Goal: Task Accomplishment & Management: Use online tool/utility

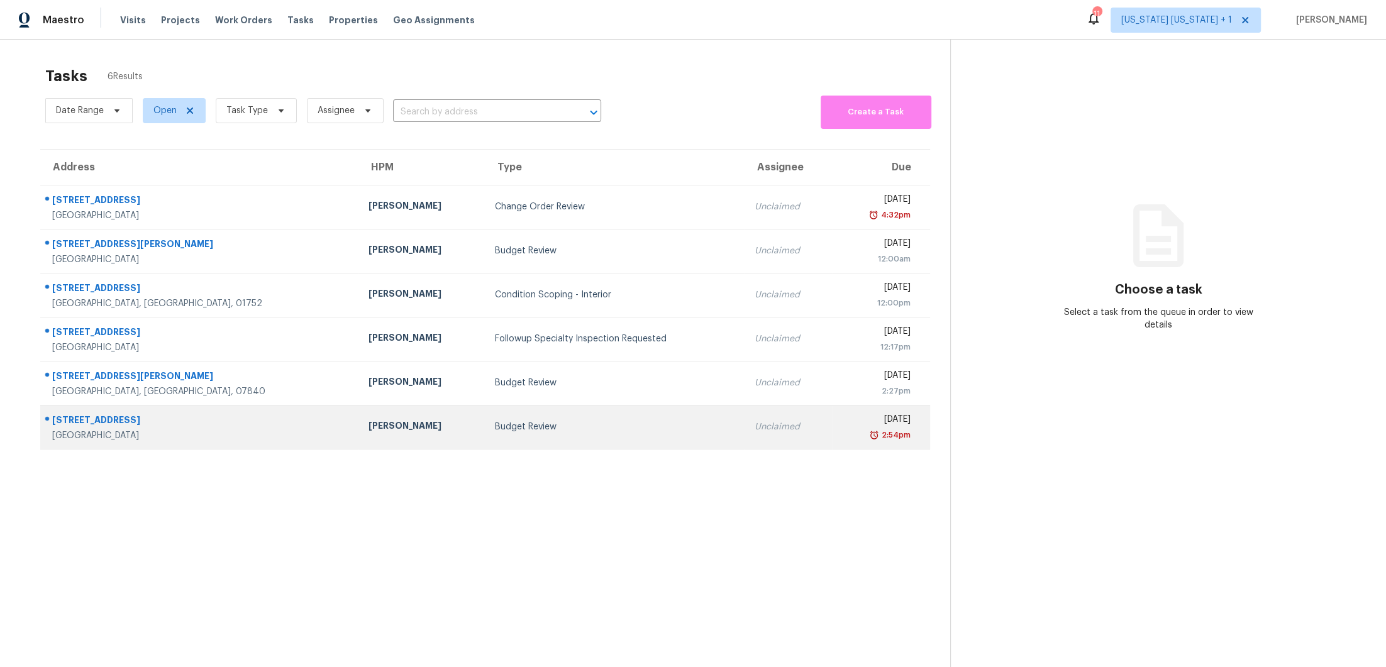
click at [558, 410] on td "Budget Review" at bounding box center [615, 427] width 260 height 44
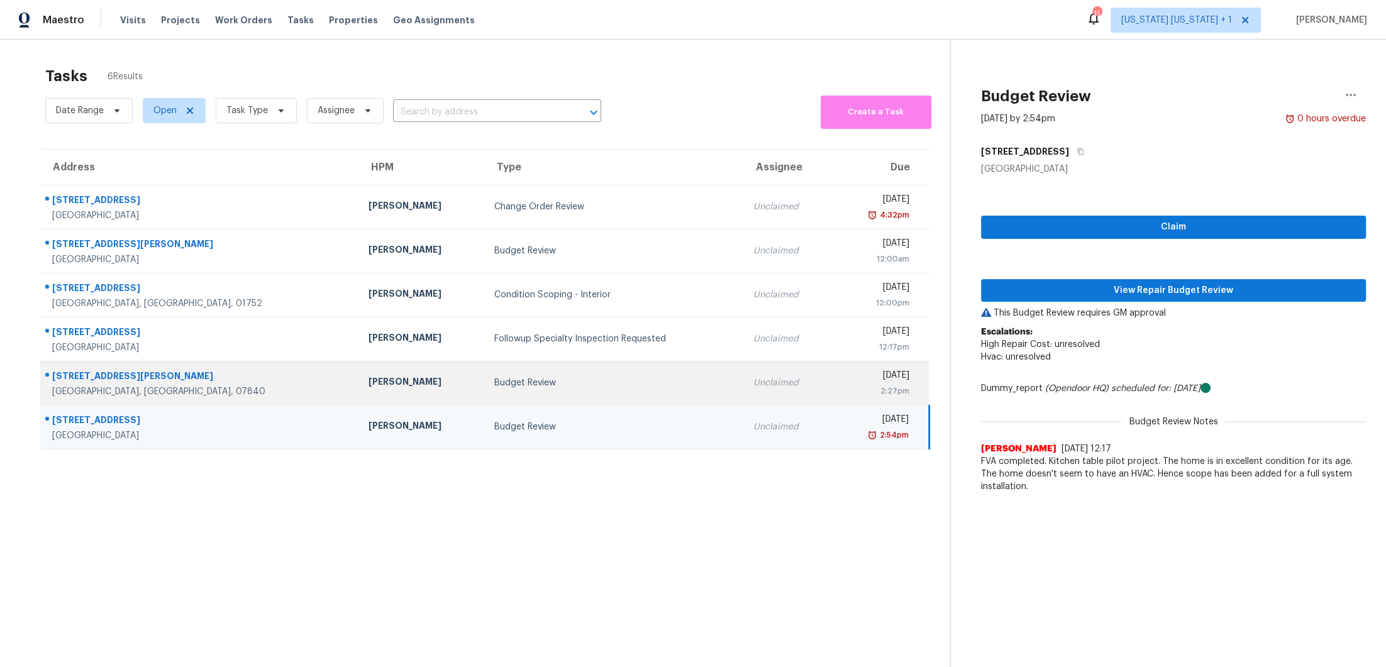
click at [546, 371] on td "Budget Review" at bounding box center [613, 383] width 259 height 44
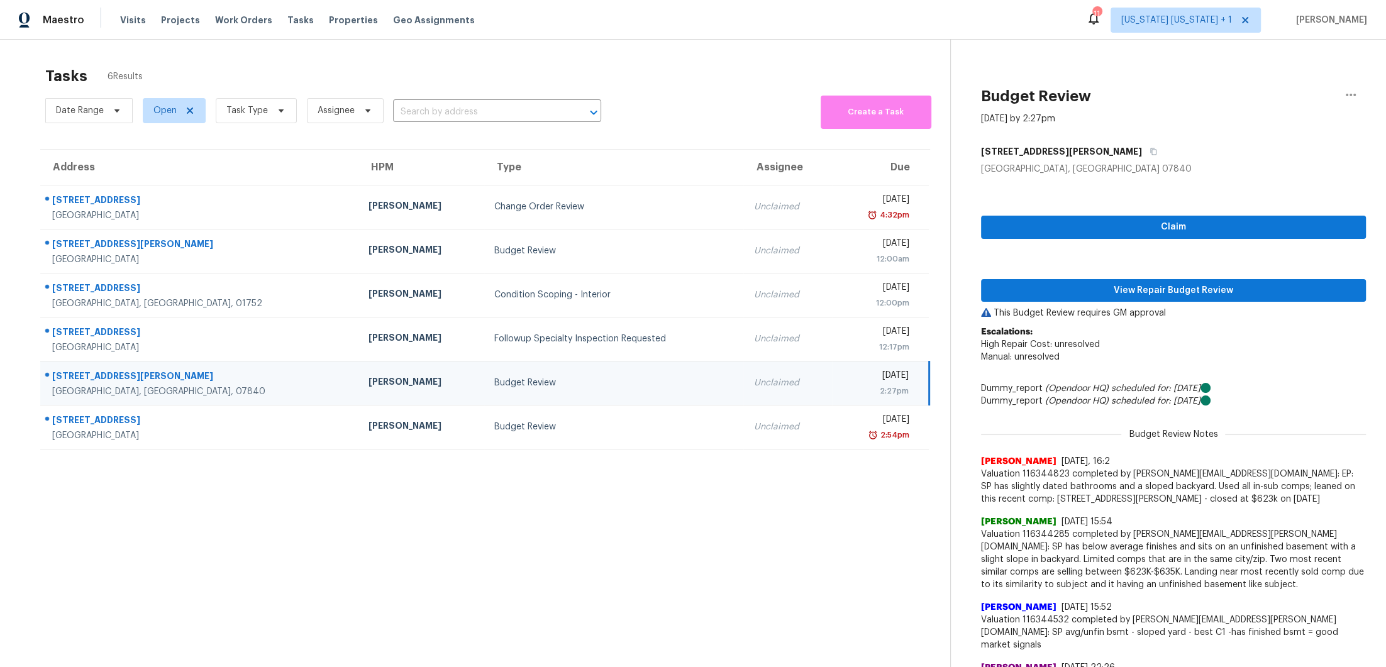
click at [566, 388] on div "Budget Review" at bounding box center [613, 383] width 239 height 13
click at [1123, 286] on span "View Repair Budget Review" at bounding box center [1173, 291] width 365 height 16
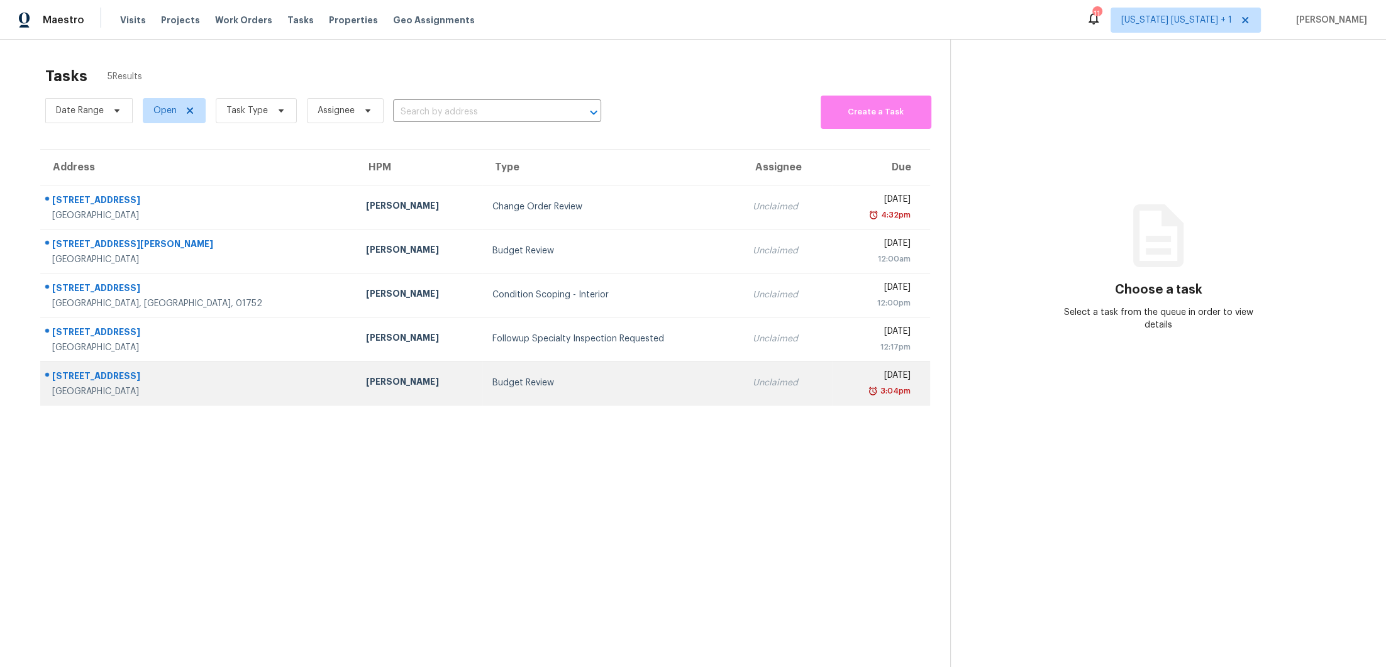
click at [603, 389] on td "Budget Review" at bounding box center [612, 383] width 261 height 44
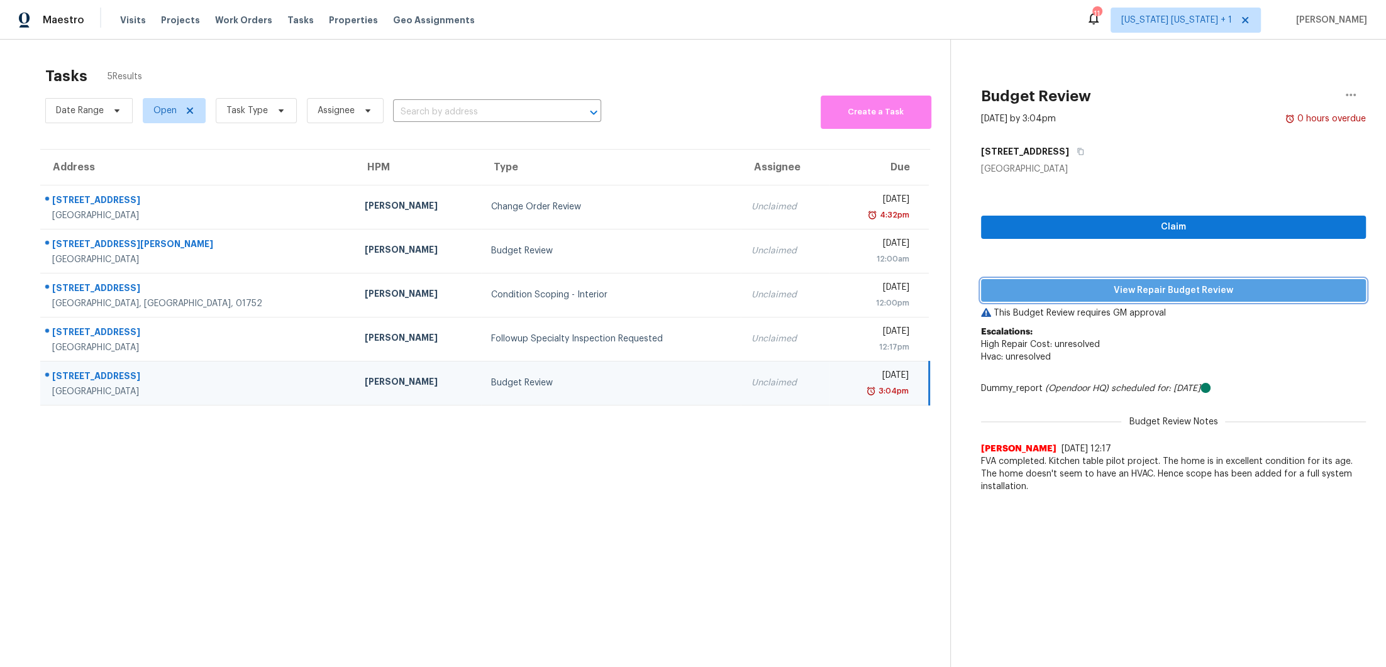
click at [1159, 293] on span "View Repair Budget Review" at bounding box center [1173, 291] width 365 height 16
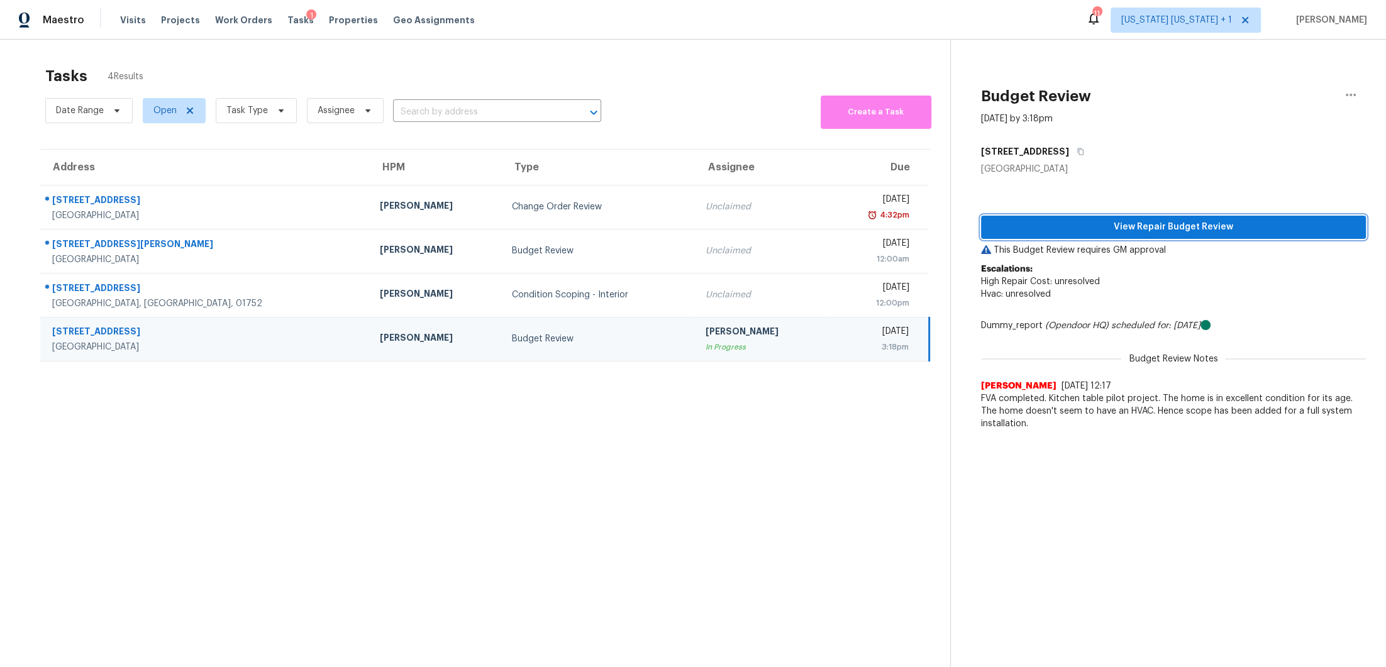
click at [1110, 231] on span "View Repair Budget Review" at bounding box center [1173, 228] width 365 height 16
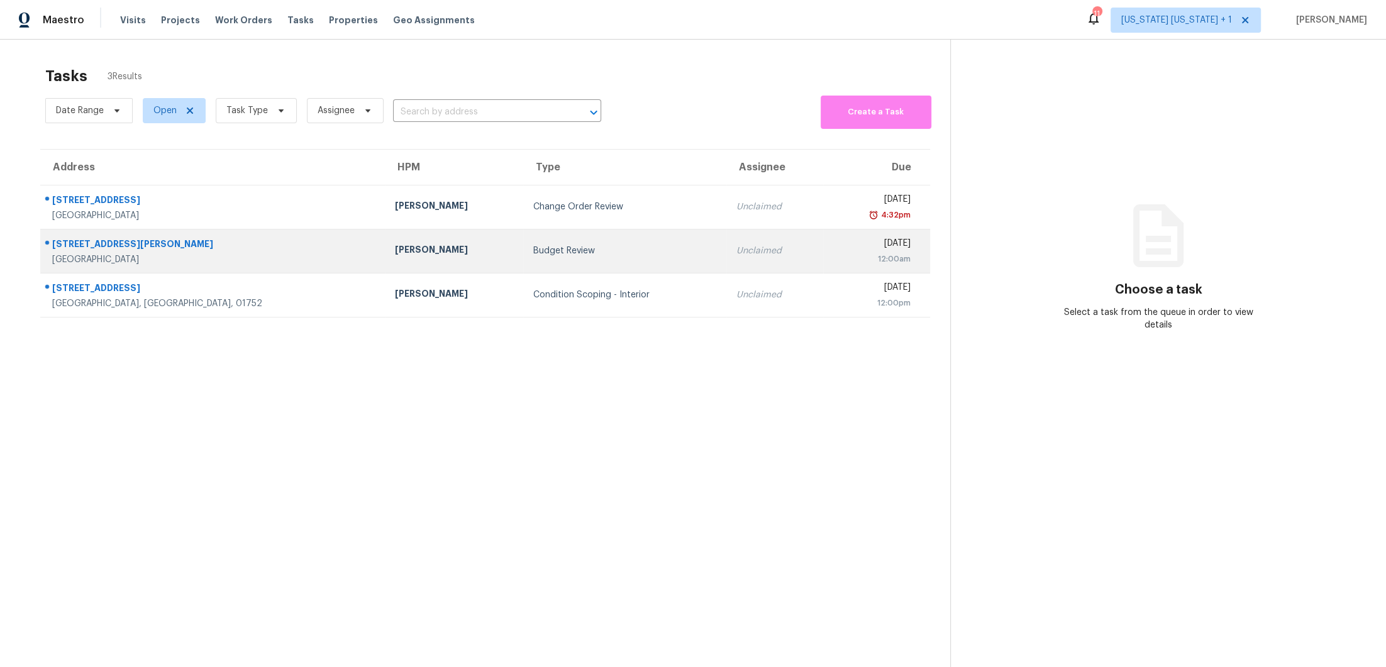
click at [537, 252] on div "Budget Review" at bounding box center [624, 251] width 182 height 13
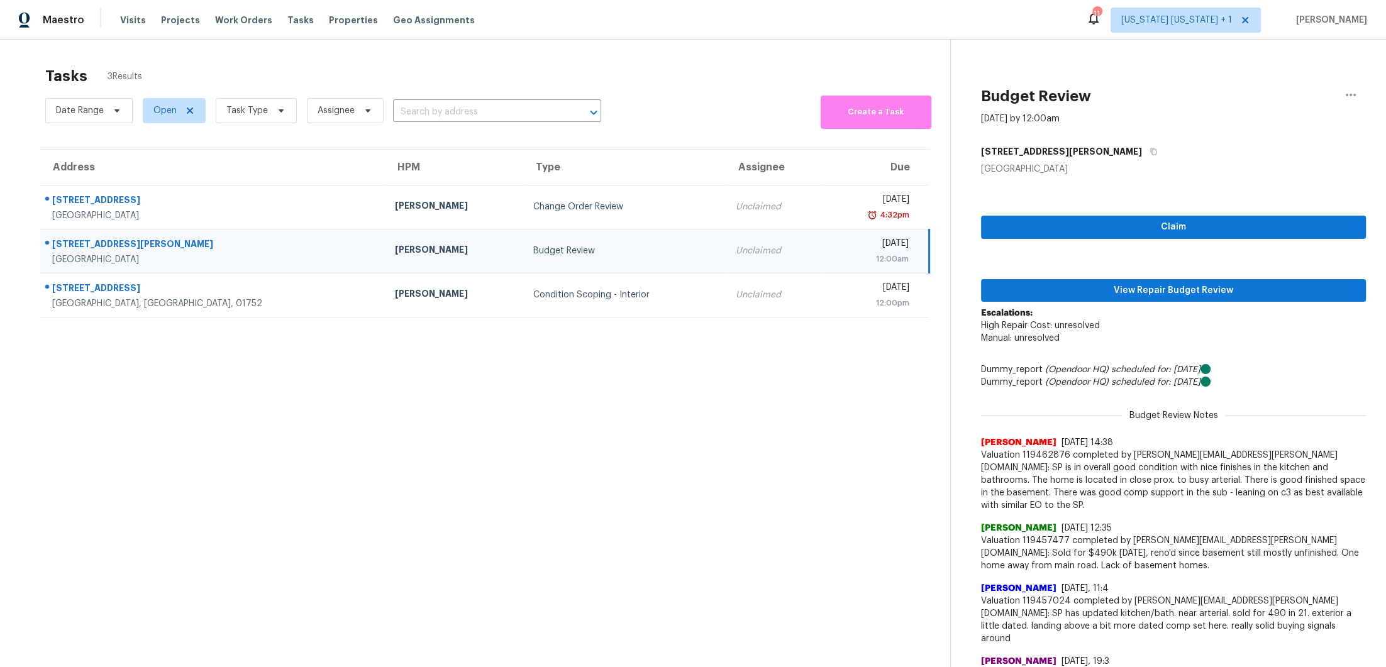
click at [577, 247] on div "Budget Review" at bounding box center [624, 251] width 182 height 13
click at [1081, 289] on span "View Repair Budget Review" at bounding box center [1173, 291] width 365 height 16
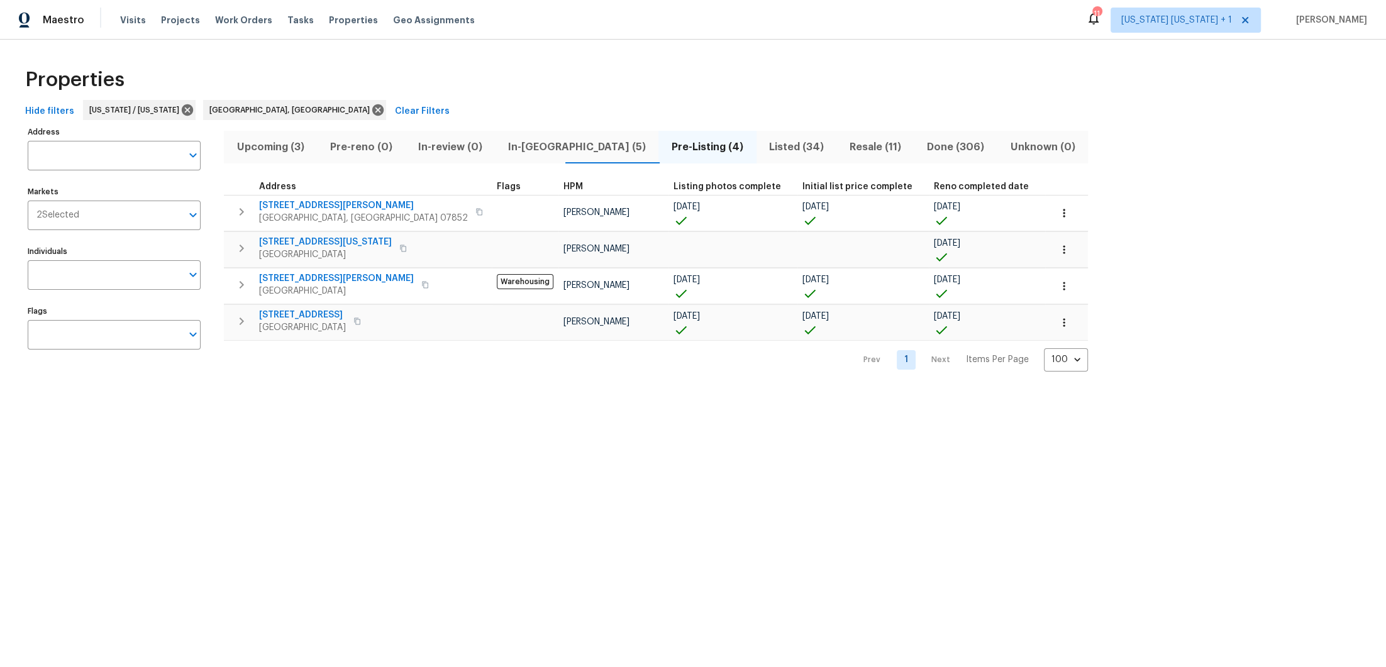
click at [520, 138] on span "In-[GEOGRAPHIC_DATA] (5)" at bounding box center [577, 147] width 148 height 18
